Goal: Information Seeking & Learning: Learn about a topic

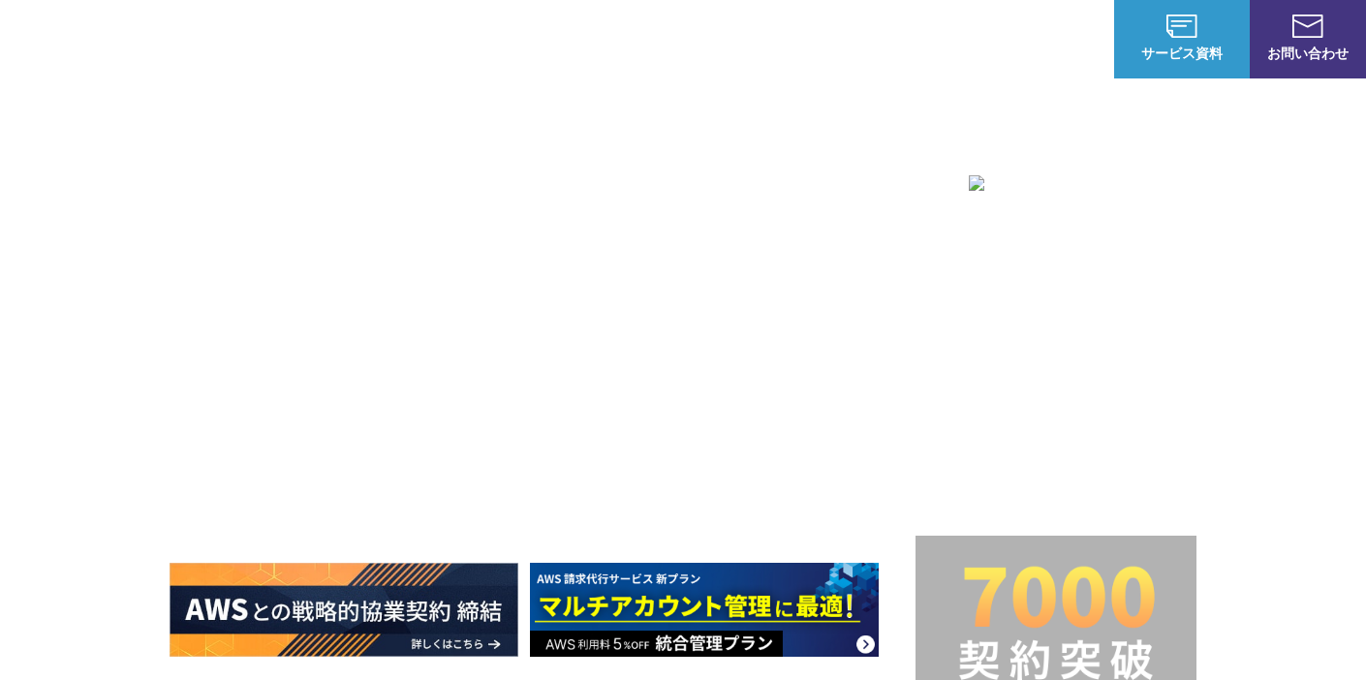
click at [308, 171] on link "AWS請求代行サービス" at bounding box center [253, 164] width 137 height 19
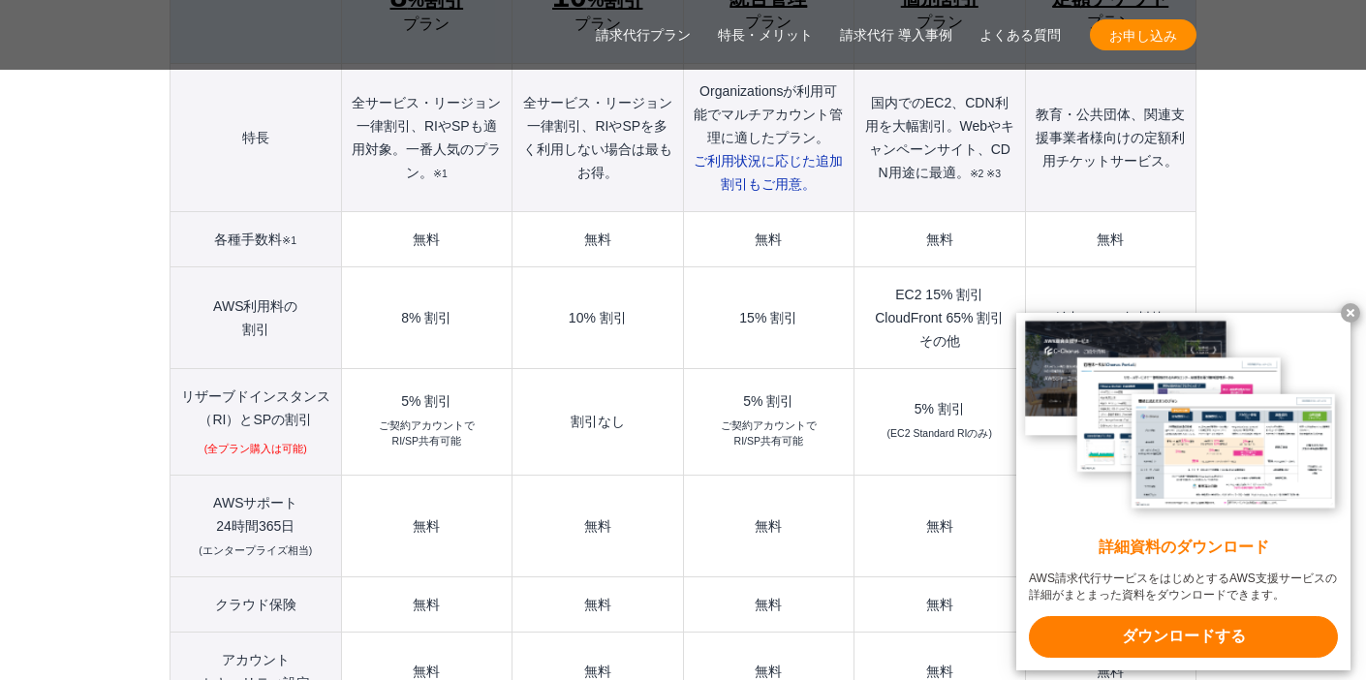
scroll to position [2304, 0]
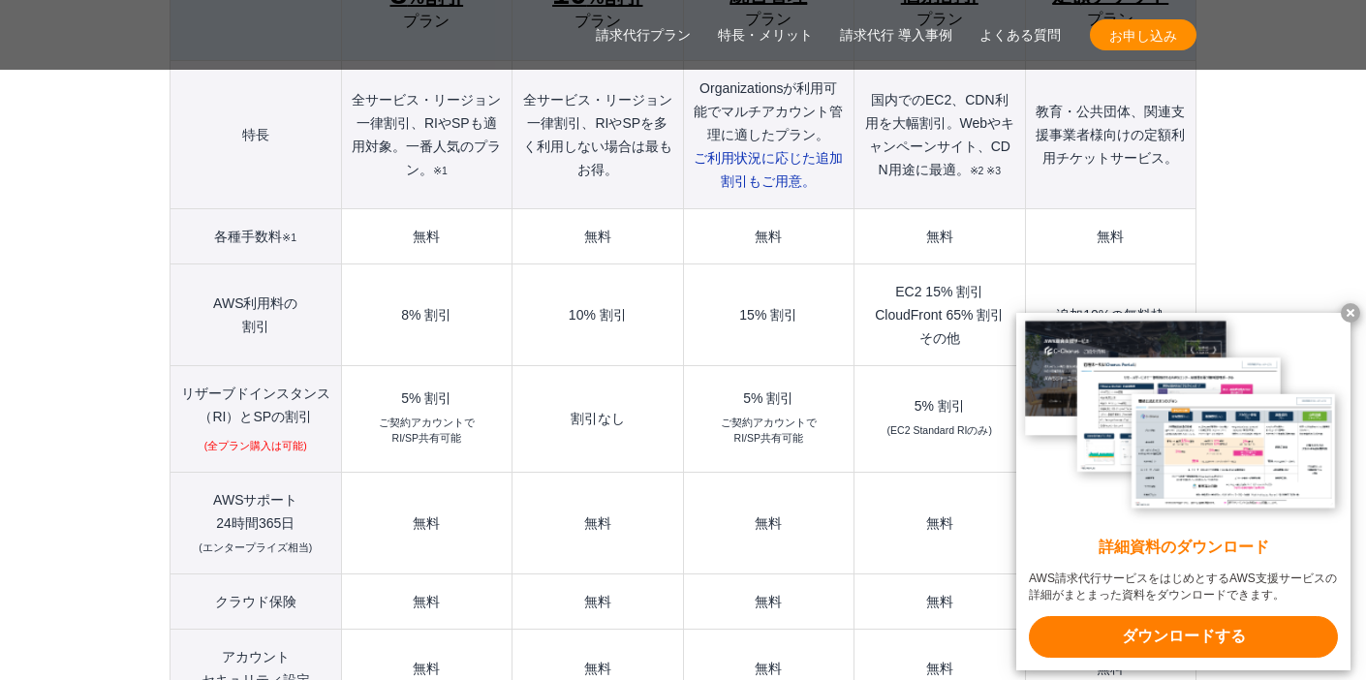
click at [1356, 311] on x-t at bounding box center [1350, 312] width 19 height 19
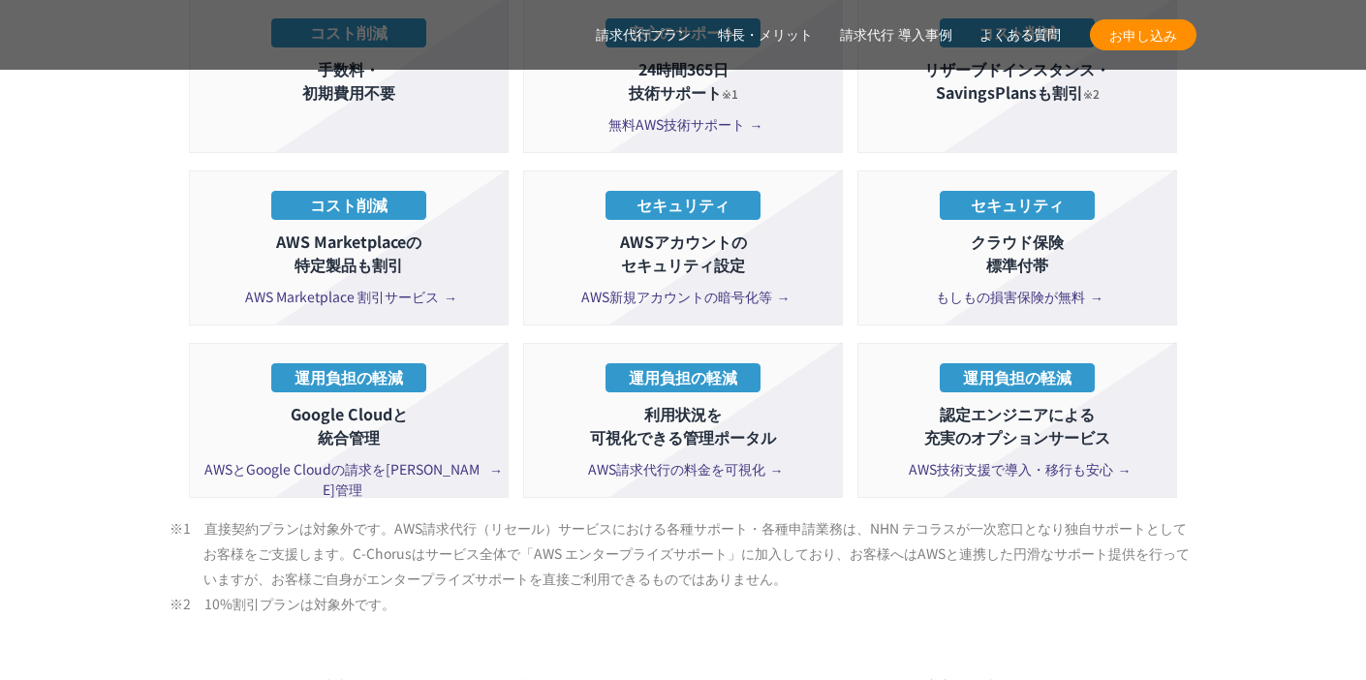
scroll to position [3733, 0]
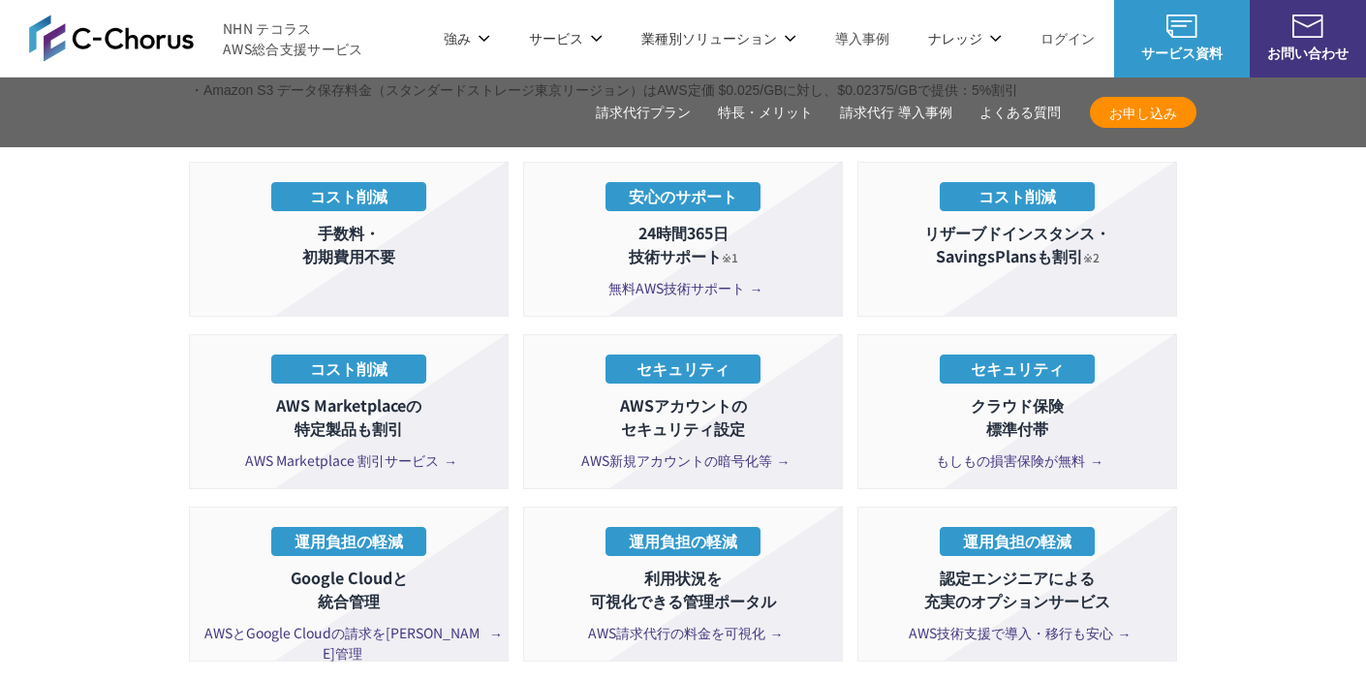
click at [651, 278] on span "無料AWS技術サポート" at bounding box center [683, 288] width 150 height 20
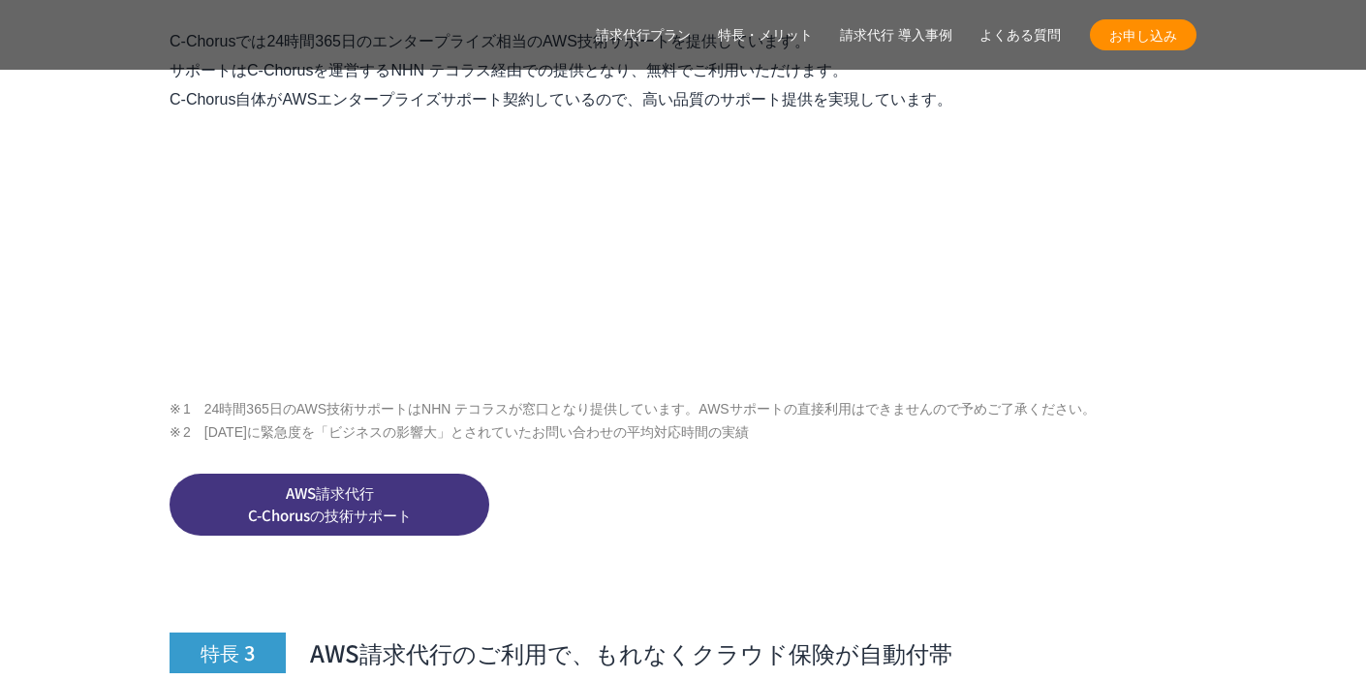
scroll to position [7064, 0]
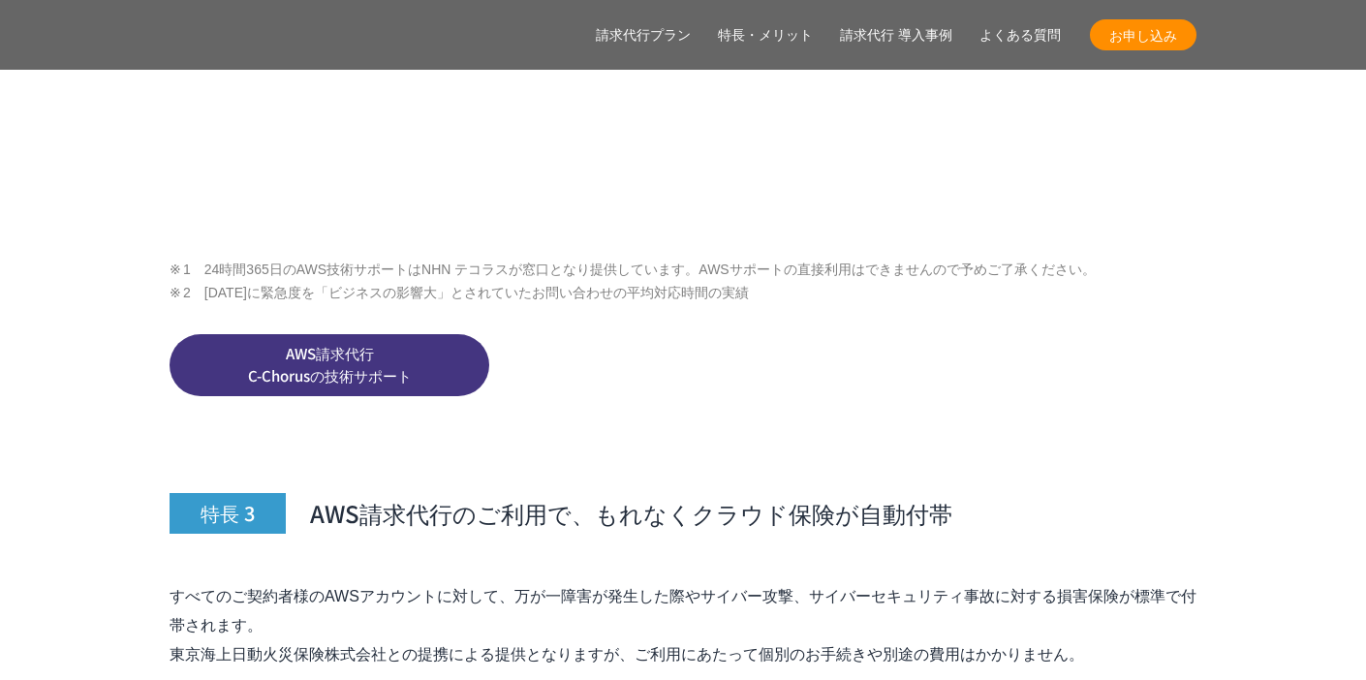
click at [432, 343] on span "AWS請求代行 C-Chorusの技術サポート" at bounding box center [330, 365] width 320 height 44
